Goal: Task Accomplishment & Management: Manage account settings

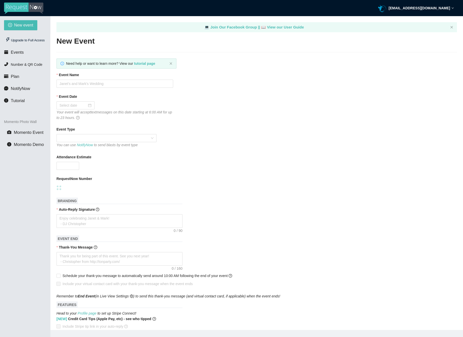
type textarea "[URL][DOMAIN_NAME]"
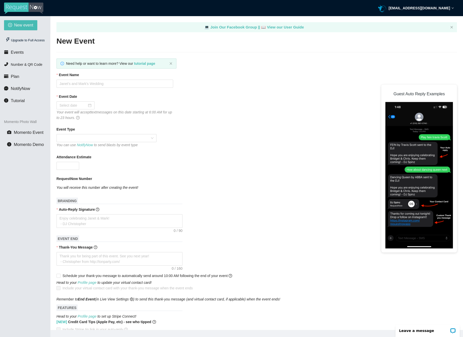
click at [447, 8] on strong "[EMAIL_ADDRESS][DOMAIN_NAME]" at bounding box center [418, 8] width 61 height 4
click at [25, 40] on div "Upgrade to Full Access" at bounding box center [25, 40] width 42 height 10
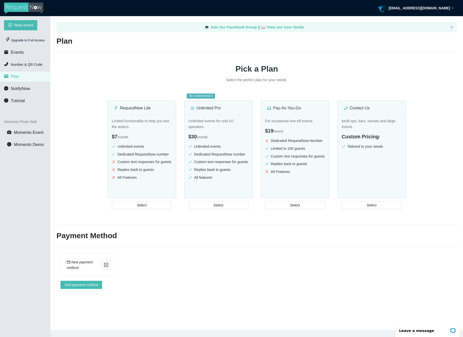
click at [447, 10] on strong "[EMAIL_ADDRESS][DOMAIN_NAME]" at bounding box center [418, 8] width 61 height 4
click at [140, 52] on div at bounding box center [256, 52] width 400 height 0
click at [29, 51] on li "Events" at bounding box center [25, 52] width 50 height 10
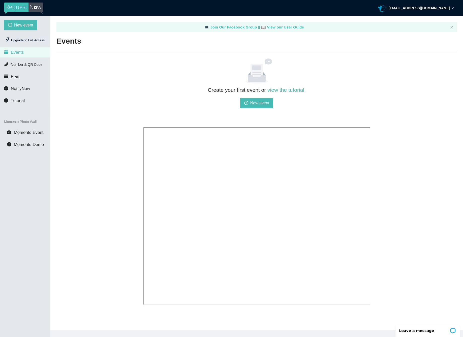
scroll to position [16, 0]
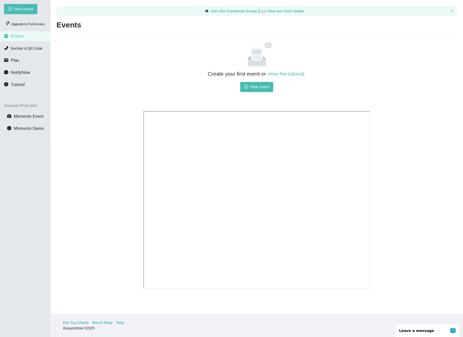
click at [415, 333] on div "Leave a message" at bounding box center [427, 330] width 64 height 13
drag, startPoint x: 150, startPoint y: 86, endPoint x: 145, endPoint y: 83, distance: 6.3
click at [150, 86] on div "Create your first event or view the tutorial. New event" at bounding box center [256, 89] width 227 height 38
click at [15, 38] on span "Events" at bounding box center [17, 36] width 13 height 5
click at [24, 60] on li "Plan" at bounding box center [25, 60] width 50 height 10
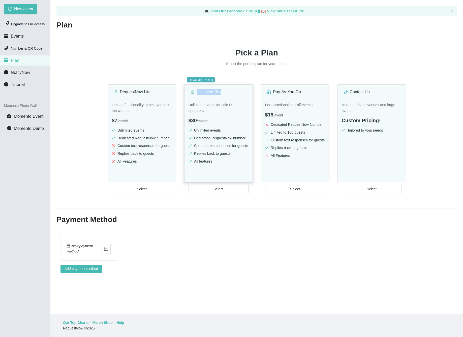
drag, startPoint x: 197, startPoint y: 92, endPoint x: 232, endPoint y: 95, distance: 35.2
click at [232, 95] on div "Unlimited Pro" at bounding box center [218, 92] width 56 height 14
copy div "Unlimited Pro"
click at [189, 63] on p "Select the perfect plan for your needs." at bounding box center [256, 64] width 151 height 6
